Goal: Task Accomplishment & Management: Use online tool/utility

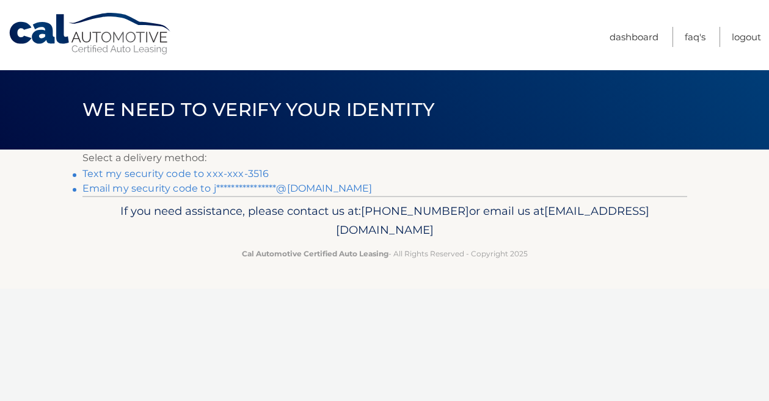
click at [170, 175] on link "Text my security code to xxx-xxx-3516" at bounding box center [175, 174] width 187 height 12
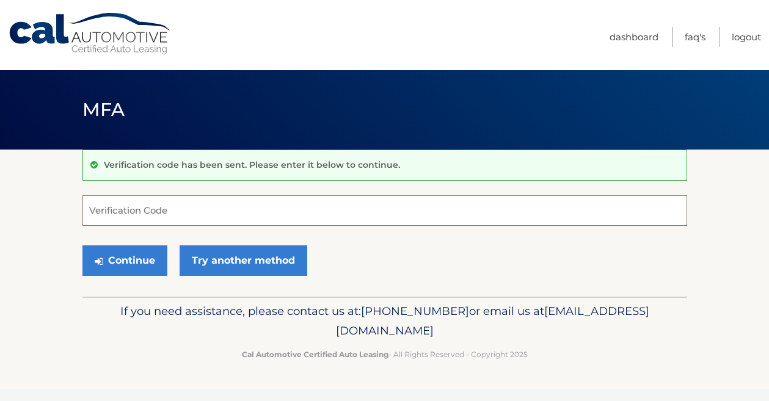
click at [157, 211] on input "Verification Code" at bounding box center [384, 210] width 605 height 31
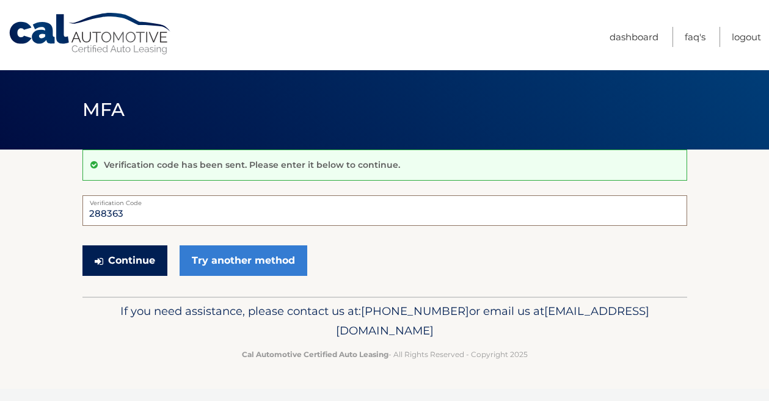
type input "288363"
click at [146, 257] on button "Continue" at bounding box center [124, 261] width 85 height 31
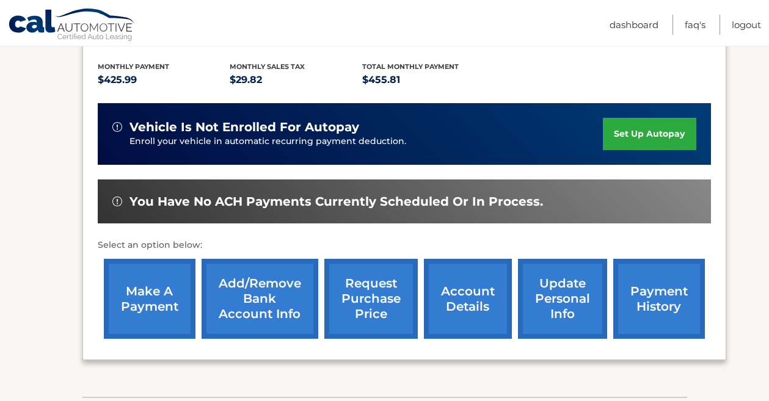
scroll to position [268, 0]
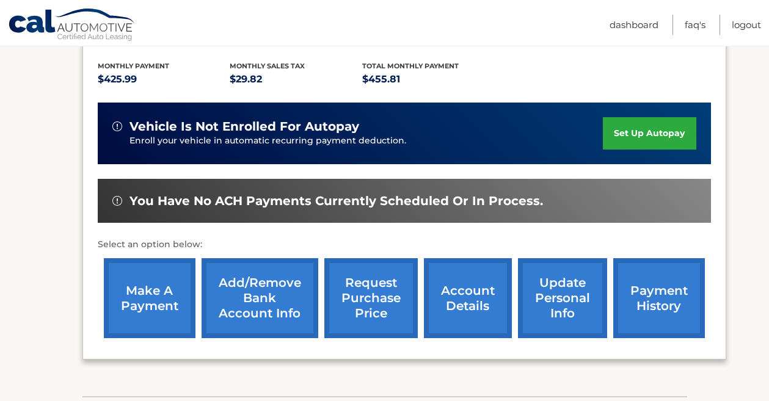
click at [142, 294] on link "make a payment" at bounding box center [150, 298] width 92 height 80
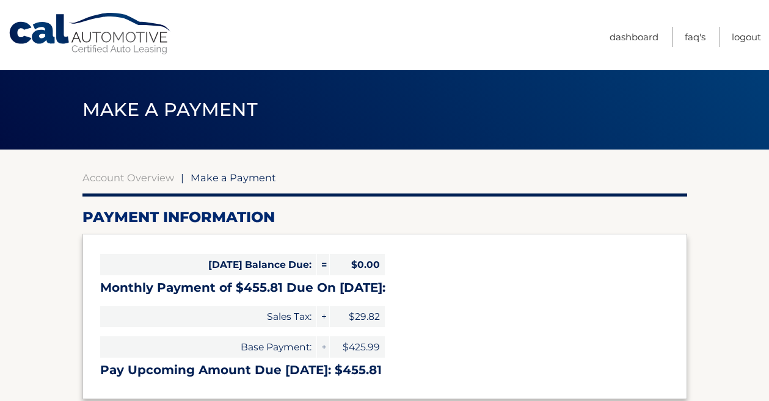
select select "ZGQ4ZmI0YzAtZjk2NC00MGIyLThiMzQtZmRkNzAxODMxM2Nk"
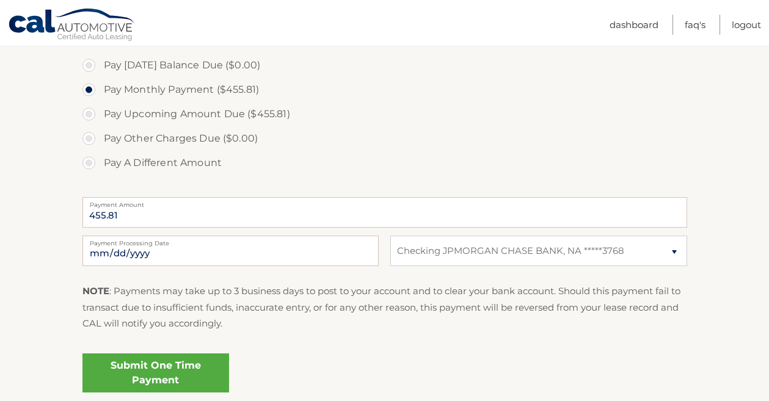
scroll to position [374, 0]
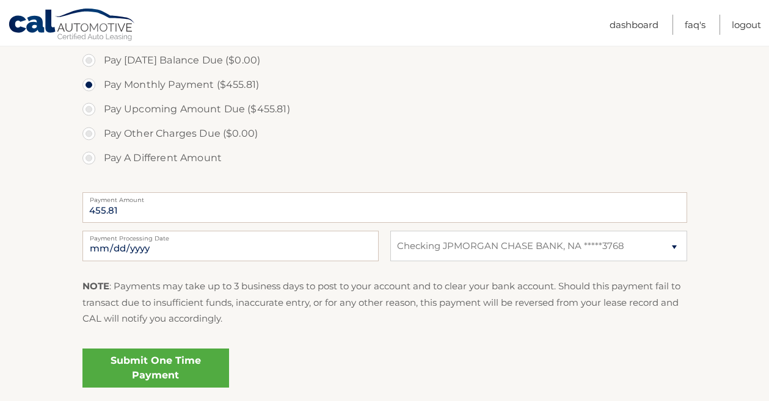
click at [181, 374] on link "Submit One Time Payment" at bounding box center [155, 368] width 147 height 39
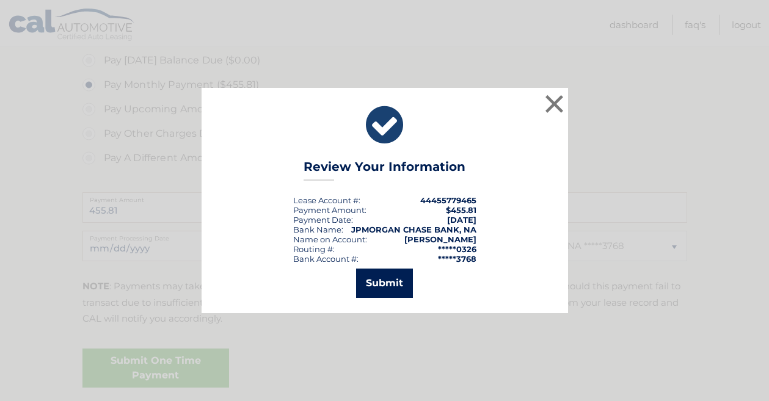
click at [391, 275] on button "Submit" at bounding box center [384, 283] width 57 height 29
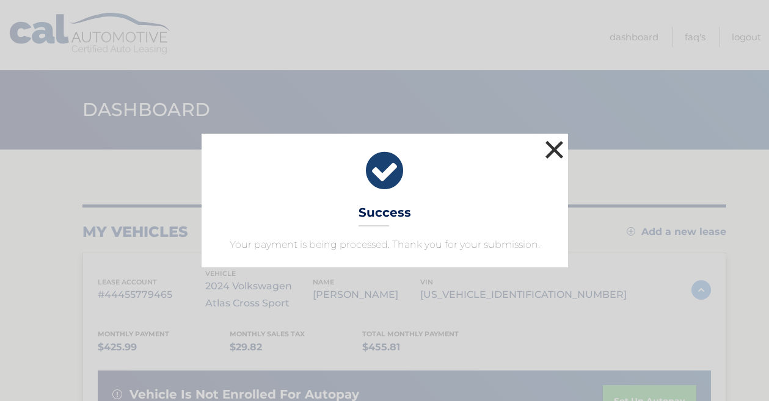
click at [557, 153] on button "×" at bounding box center [554, 149] width 24 height 24
